Goal: Navigation & Orientation: Go to known website

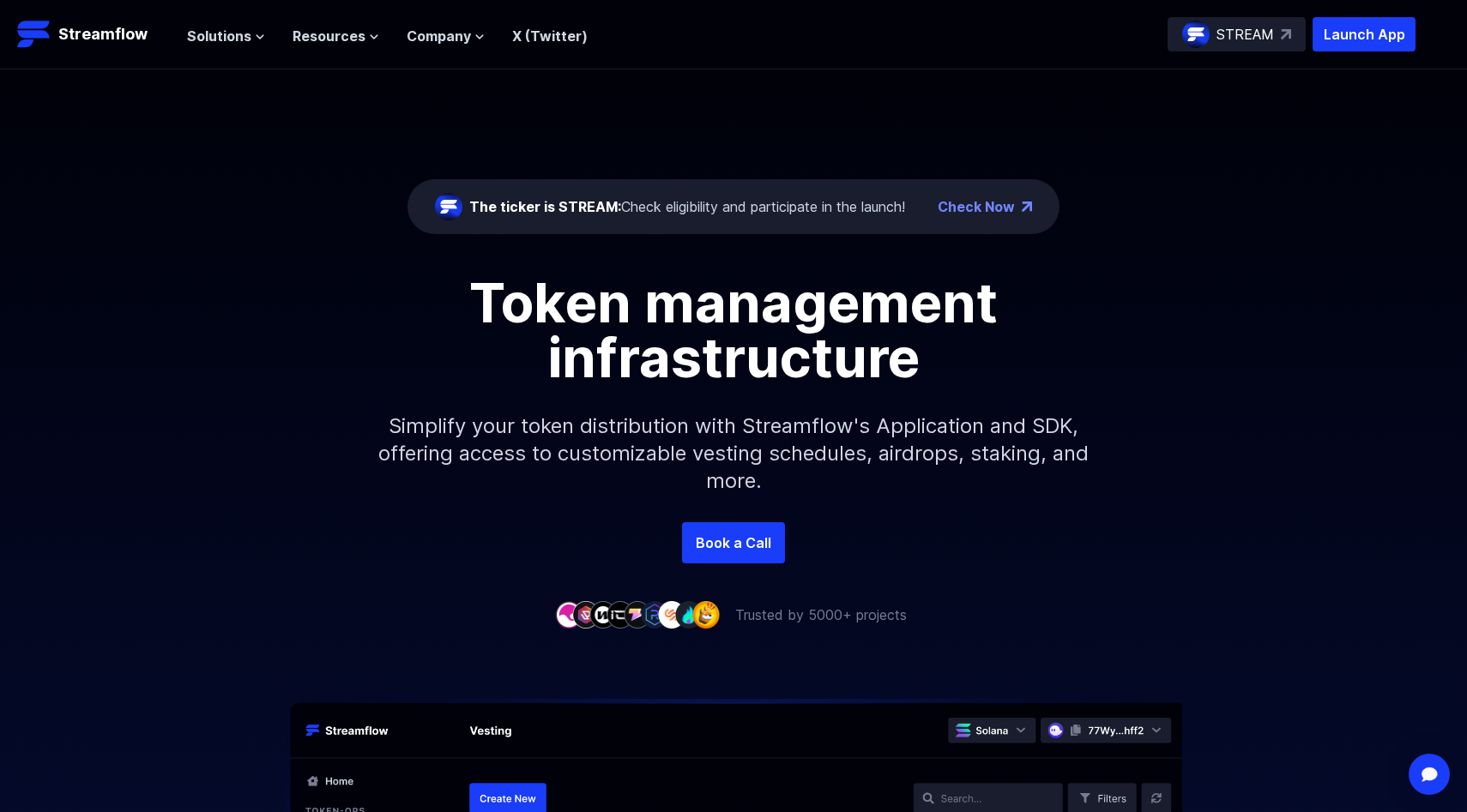
click at [993, 206] on link "Check Now" at bounding box center [976, 206] width 77 height 21
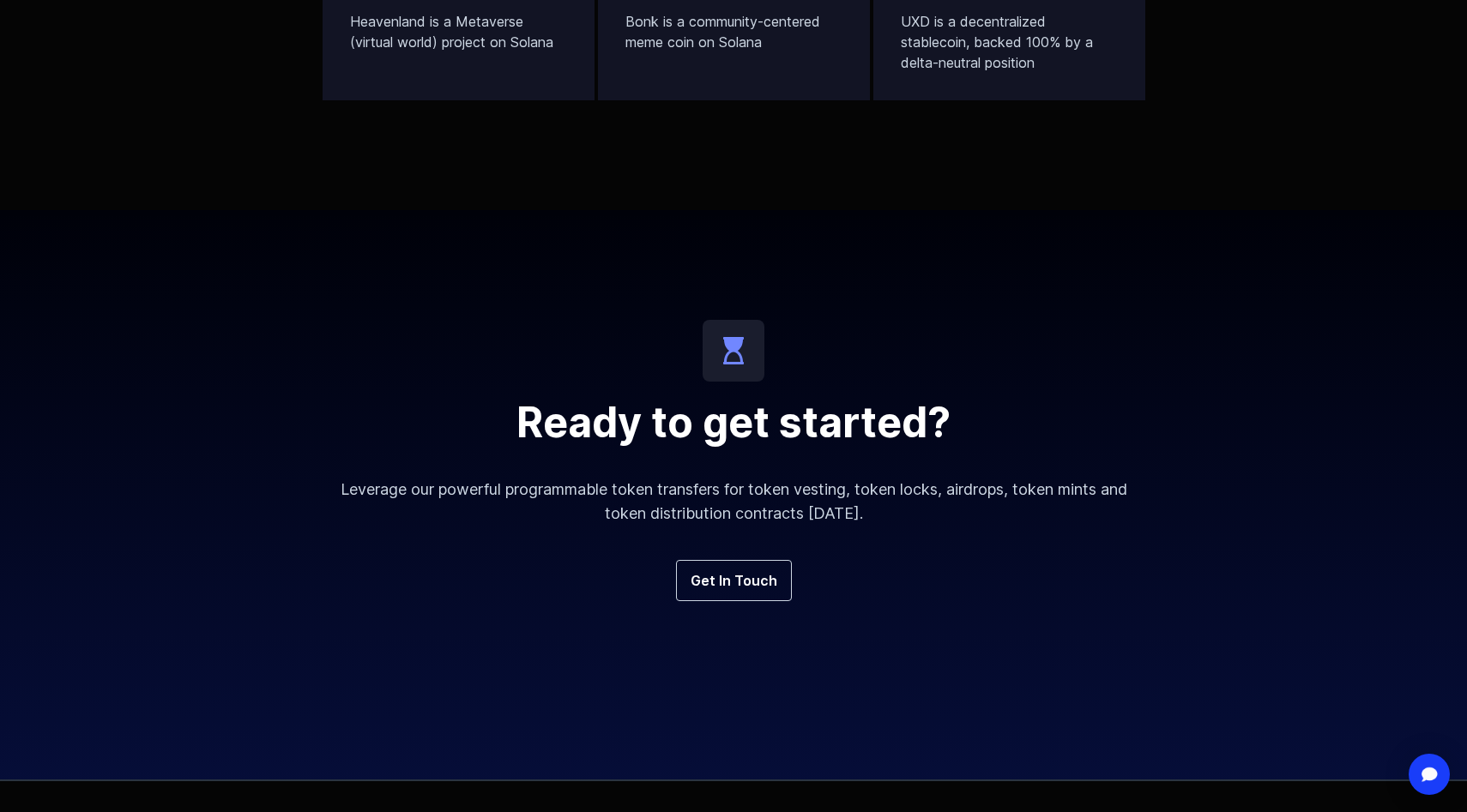
scroll to position [5873, 0]
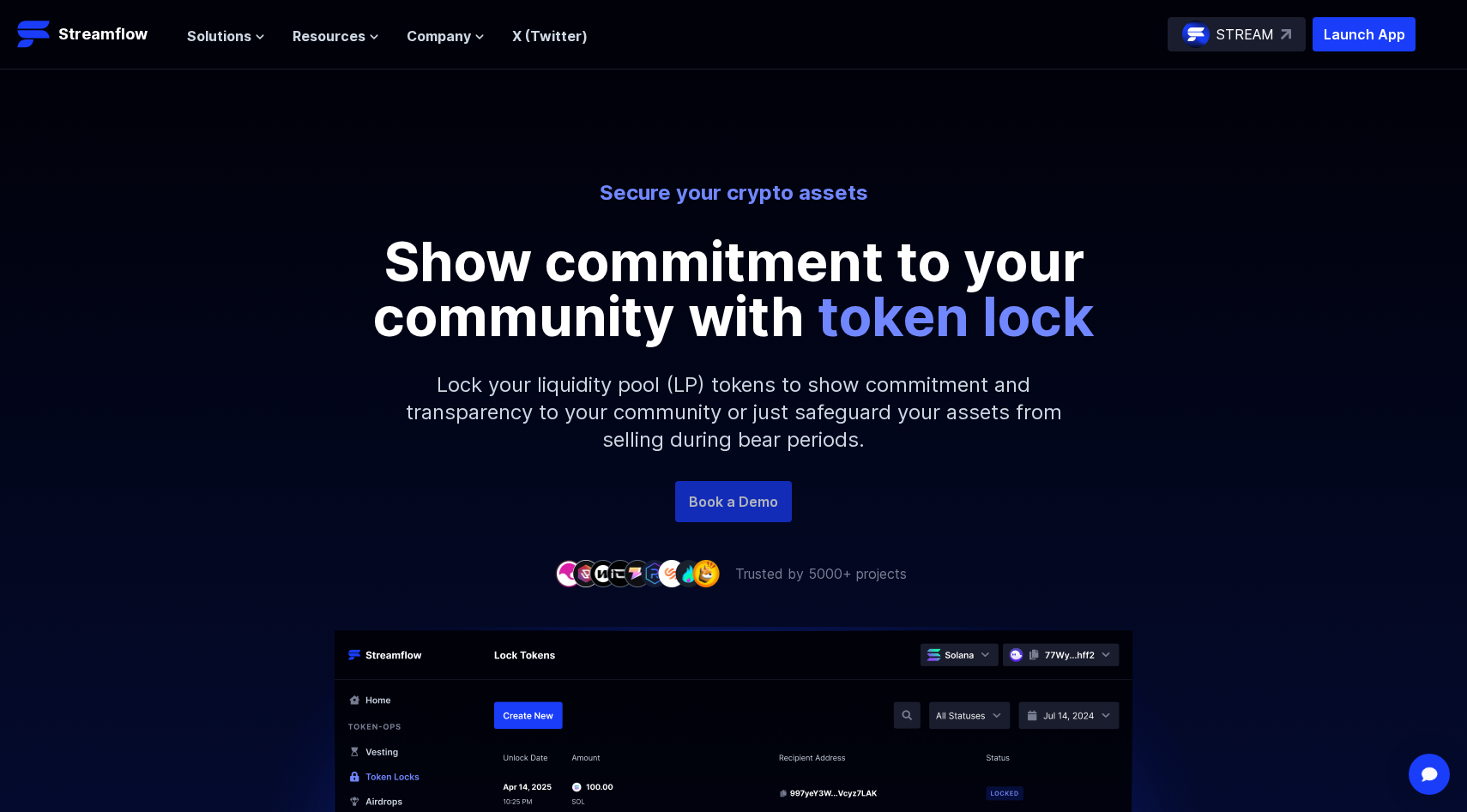
click at [752, 515] on link "Book a Demo" at bounding box center [734, 502] width 117 height 42
click at [1329, 35] on p "Launch App" at bounding box center [1364, 34] width 103 height 35
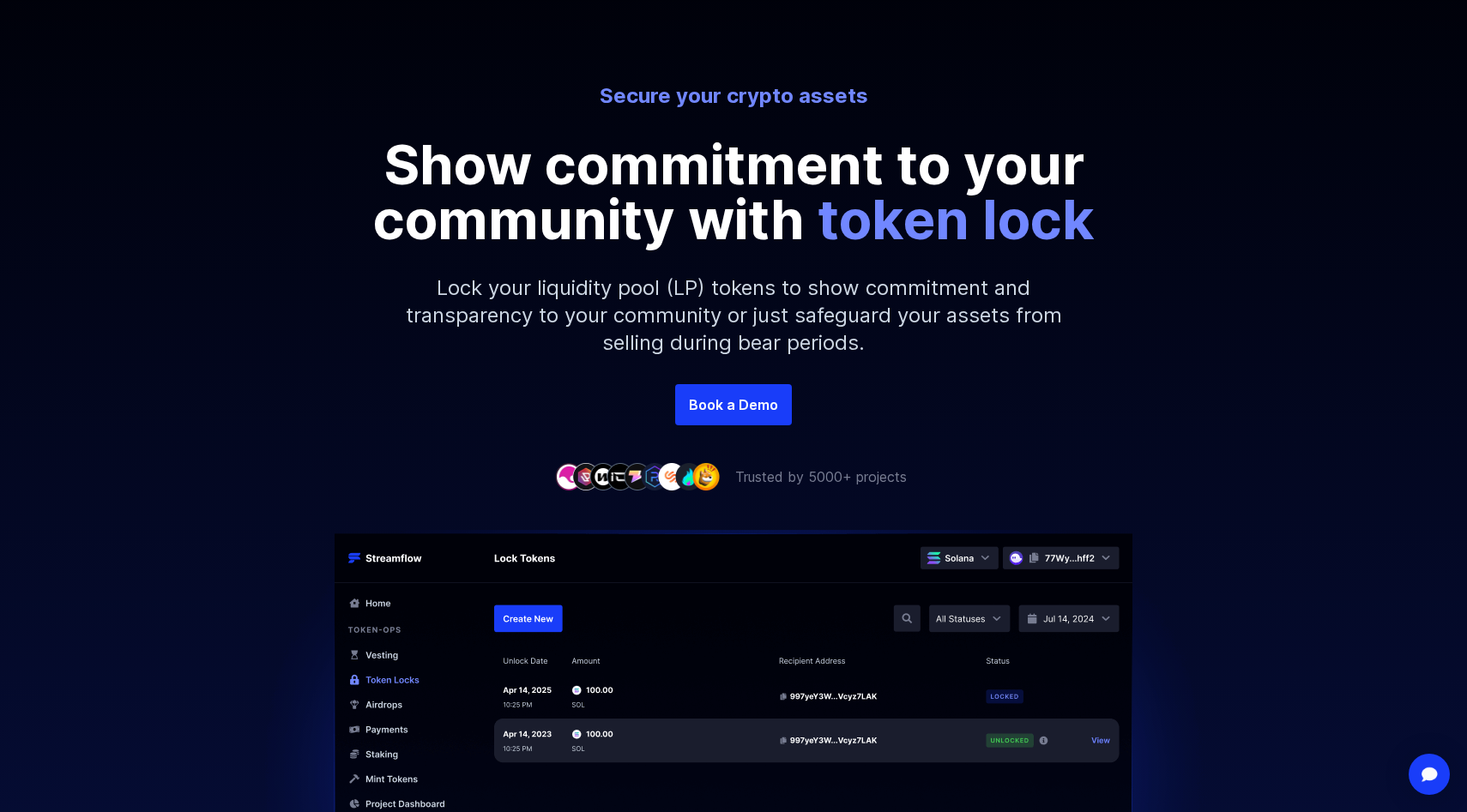
scroll to position [211, 0]
